Goal: Information Seeking & Learning: Find specific fact

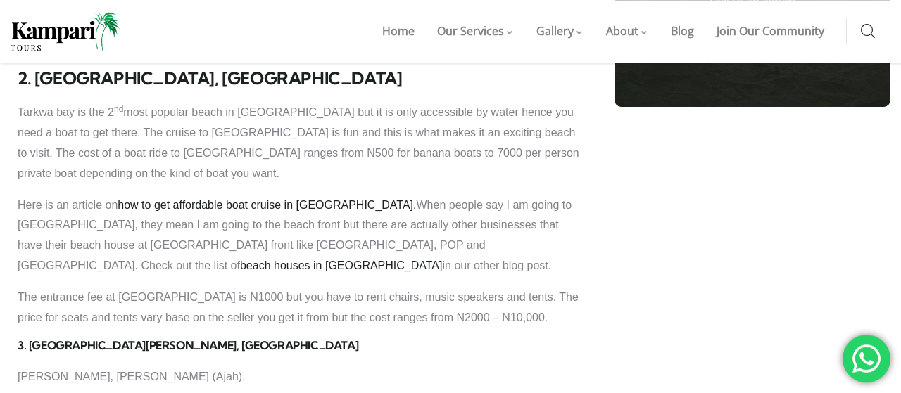
scroll to position [1372, 0]
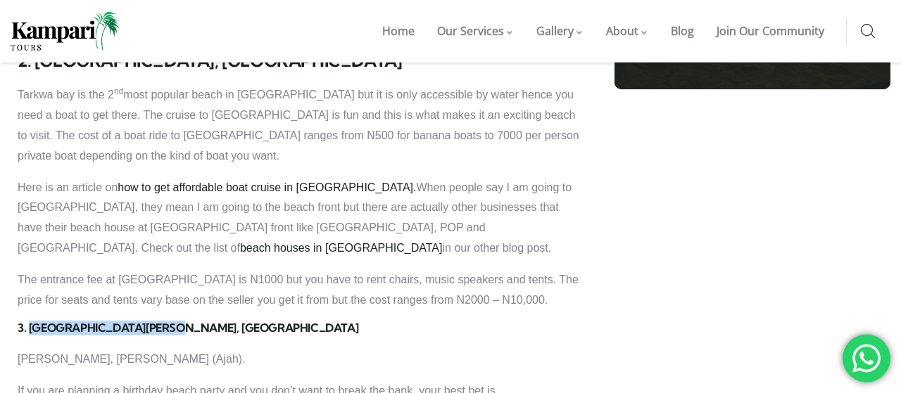
drag, startPoint x: 181, startPoint y: 197, endPoint x: 32, endPoint y: 191, distance: 149.3
click at [32, 321] on strong "3. [GEOGRAPHIC_DATA][PERSON_NAME], [GEOGRAPHIC_DATA]" at bounding box center [188, 328] width 341 height 14
copy strong "[GEOGRAPHIC_DATA][PERSON_NAME], [GEOGRAPHIC_DATA]"
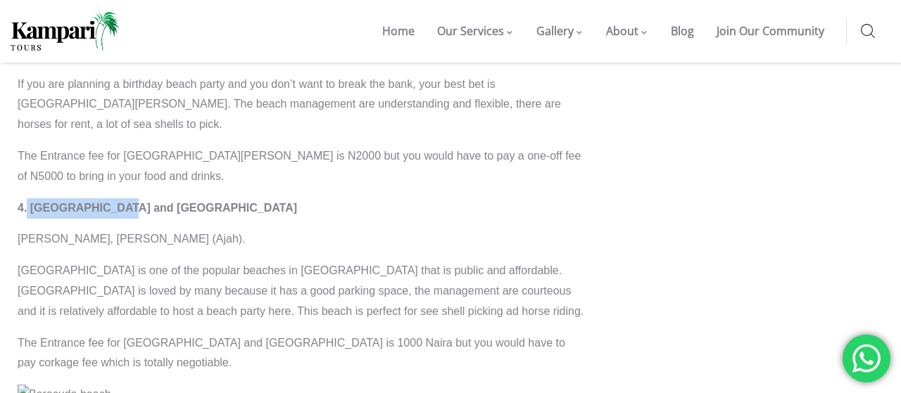
drag, startPoint x: 144, startPoint y: 78, endPoint x: 26, endPoint y: 83, distance: 117.6
click at [26, 202] on strong "4. [GEOGRAPHIC_DATA] and [GEOGRAPHIC_DATA]" at bounding box center [157, 208] width 279 height 12
copy strong ". [GEOGRAPHIC_DATA]"
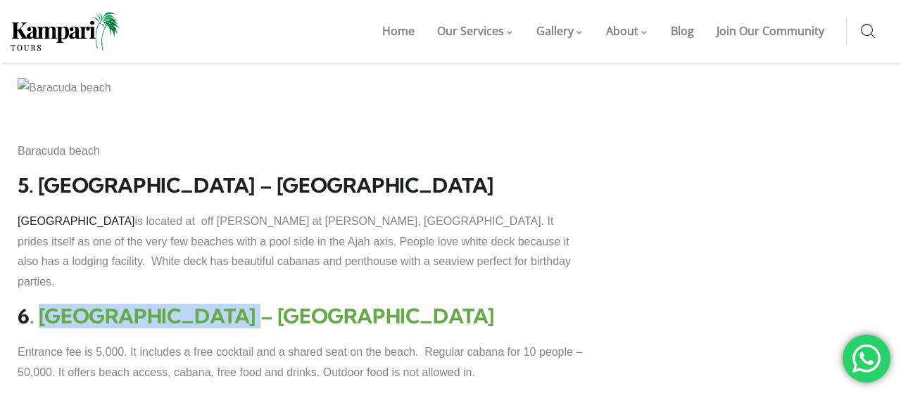
drag, startPoint x: 217, startPoint y: 176, endPoint x: 42, endPoint y: 163, distance: 176.4
click at [42, 304] on h2 "6 . [GEOGRAPHIC_DATA] – [GEOGRAPHIC_DATA]" at bounding box center [302, 316] width 569 height 25
copy link "ConeyIsland – Ajah"
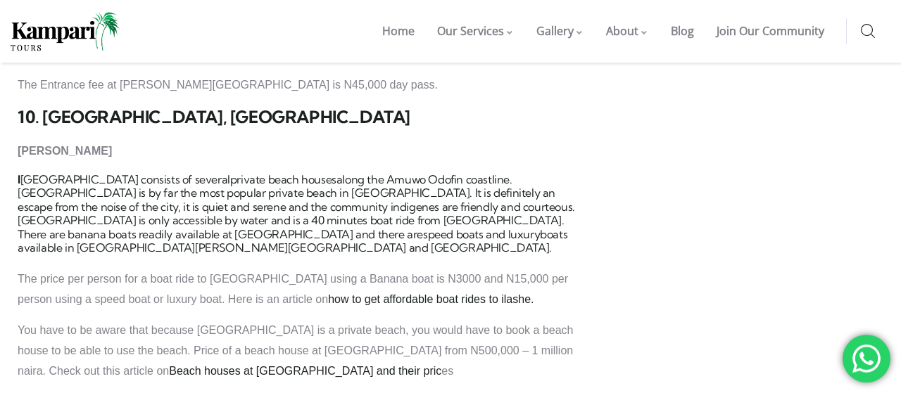
scroll to position [3390, 0]
